Goal: Information Seeking & Learning: Learn about a topic

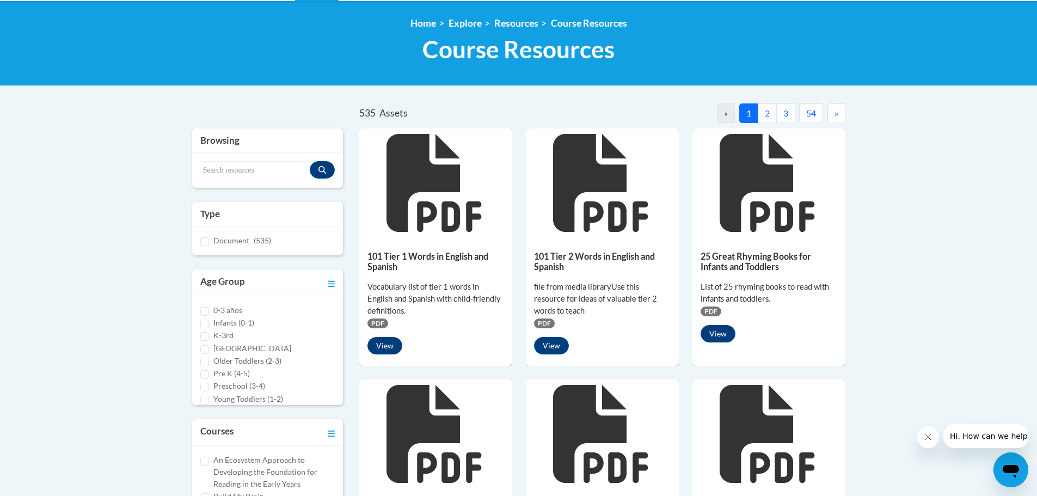
scroll to position [109, 0]
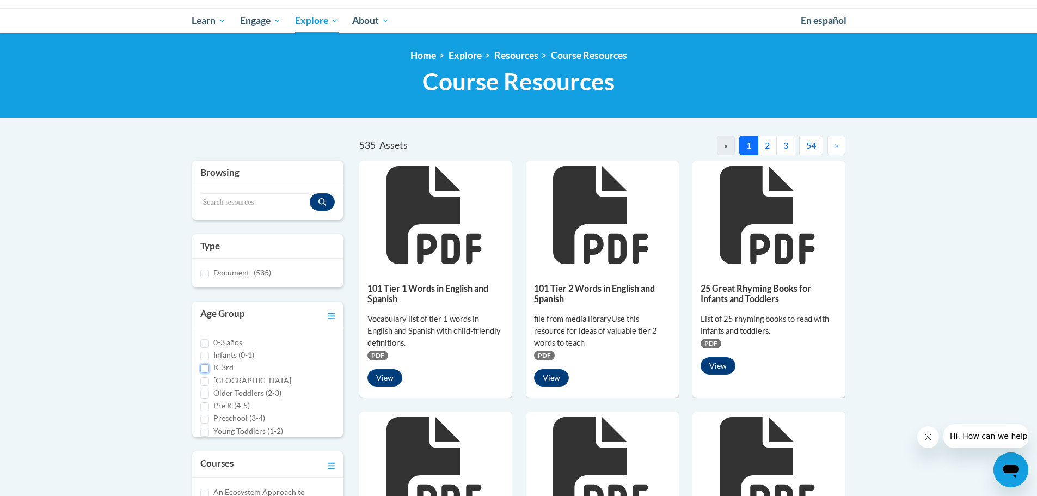
click at [204, 368] on input "K-3rd" at bounding box center [204, 368] width 9 height 9
checkbox input "true"
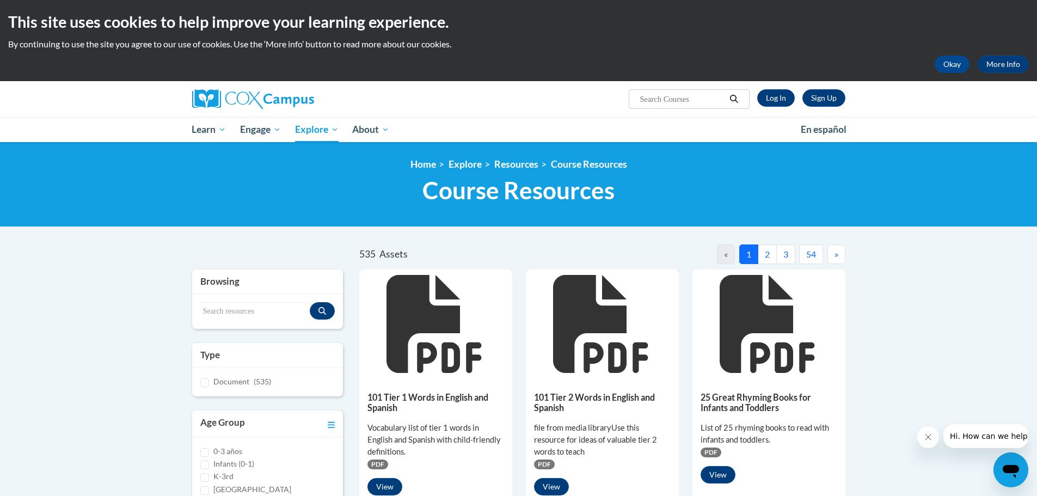
click at [665, 101] on input "Search..." at bounding box center [681, 99] width 87 height 13
type input "comprehension measures overview"
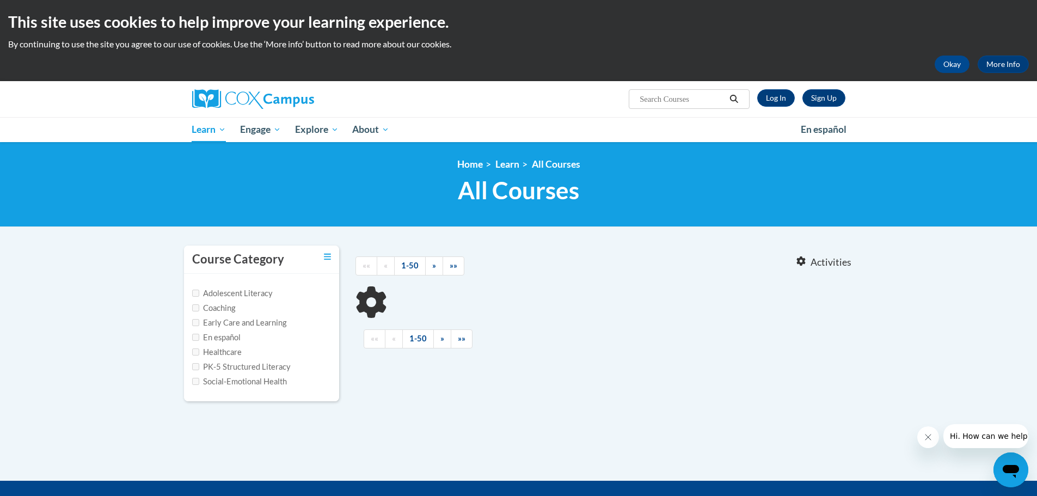
type input "comprehension measures overview"
click at [196, 367] on input "PK-5 Structured Literacy" at bounding box center [195, 366] width 7 height 7
checkbox input "true"
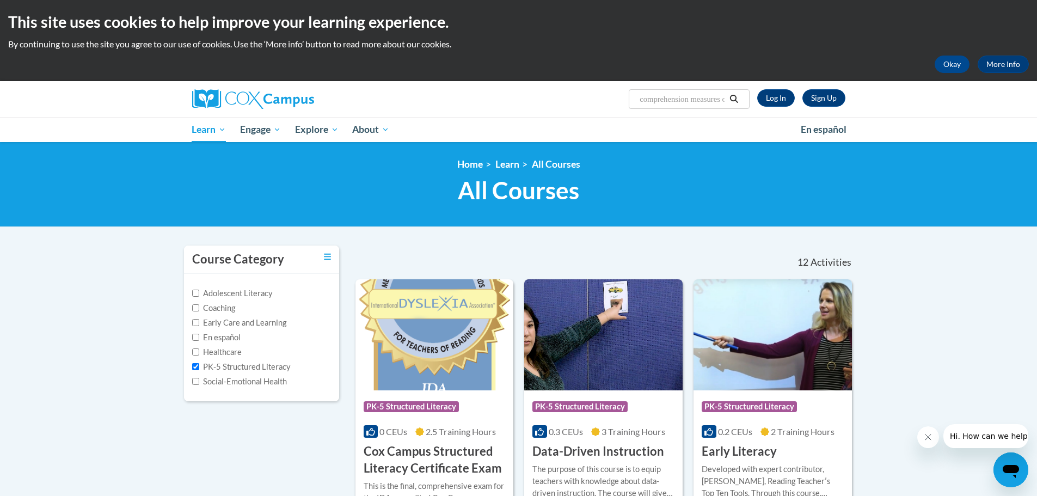
scroll to position [54, 0]
